Goal: Navigation & Orientation: Find specific page/section

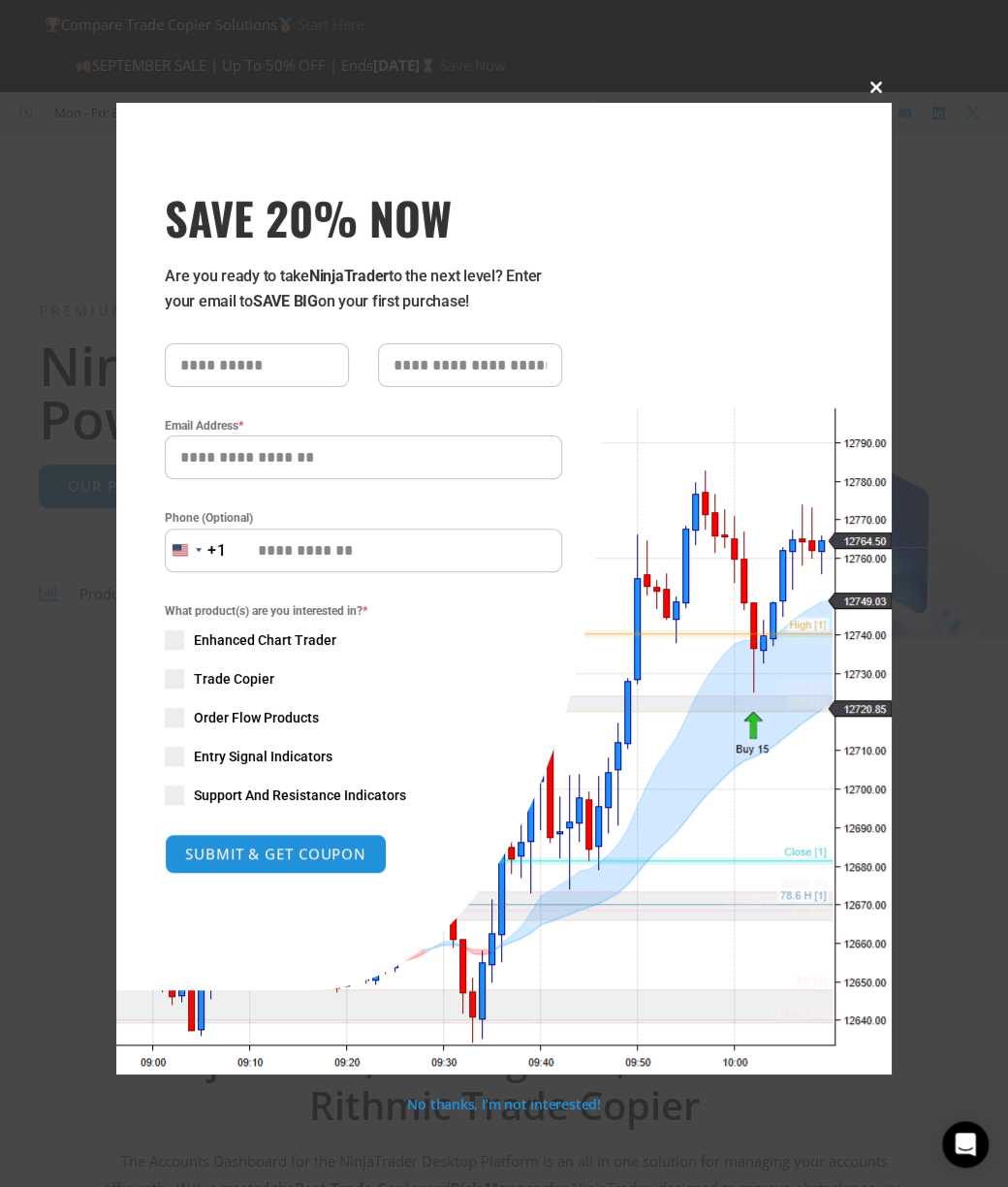
click at [873, 91] on span "SAVE 20% NOW popup" at bounding box center [876, 87] width 31 height 12
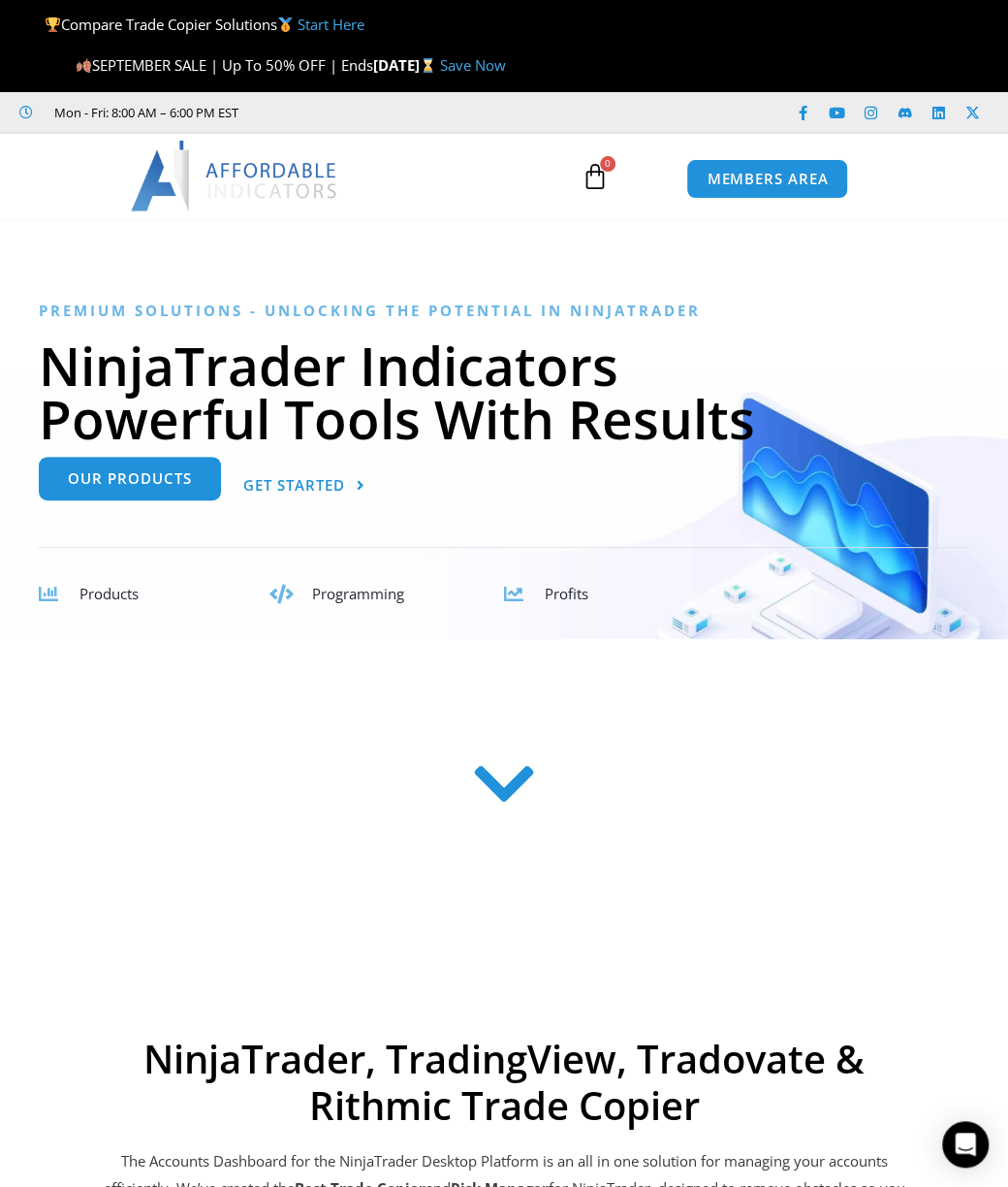
click at [168, 483] on span "Our Products" at bounding box center [129, 478] width 124 height 15
